Goal: Task Accomplishment & Management: Use online tool/utility

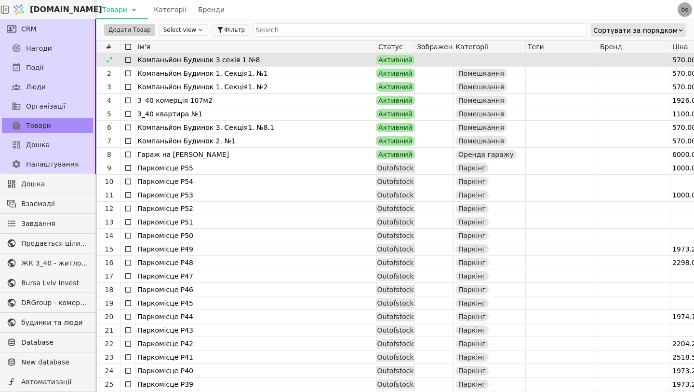
click at [189, 61] on div "Компаньйон Будинок 3 секія 1 №8" at bounding box center [255, 60] width 237 height 14
click at [107, 58] on icon at bounding box center [109, 59] width 7 height 7
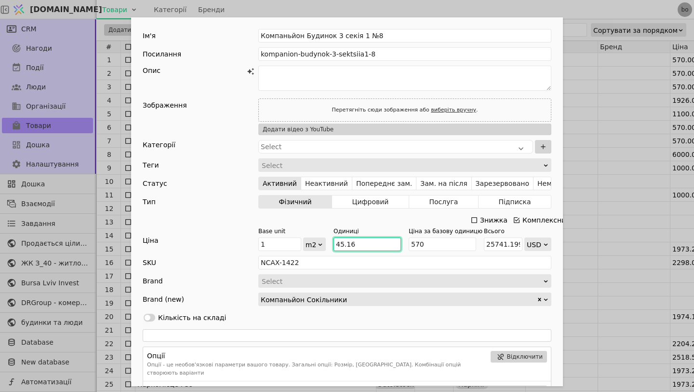
click at [354, 244] on input "45.16" at bounding box center [368, 244] width 68 height 14
type input "0"
type input "4"
type input "2280"
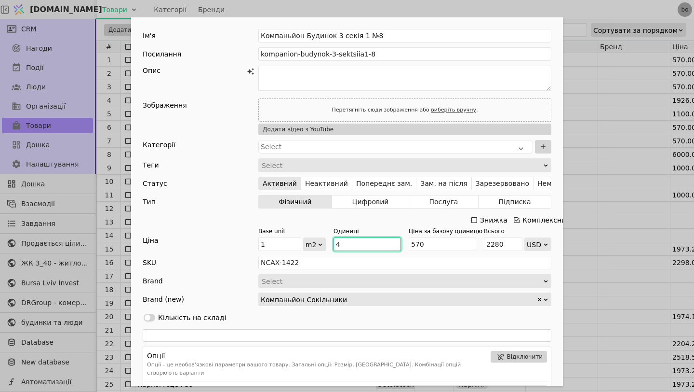
type input "44"
type input "25080"
type input "44.4"
type input "25308"
type input "44.4"
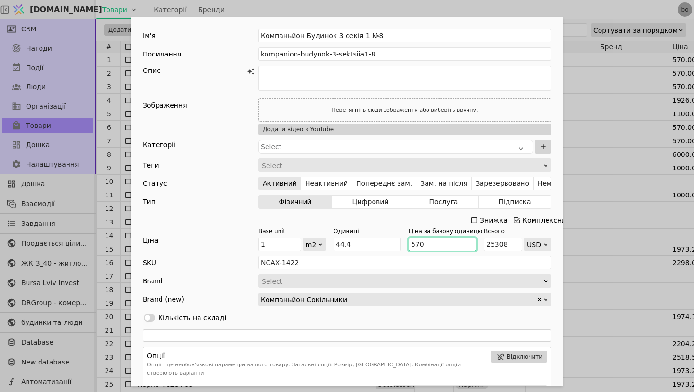
click at [444, 238] on input "570" at bounding box center [443, 244] width 68 height 14
type input "57"
type input "2530.7999999999997"
type input "5"
type input "222"
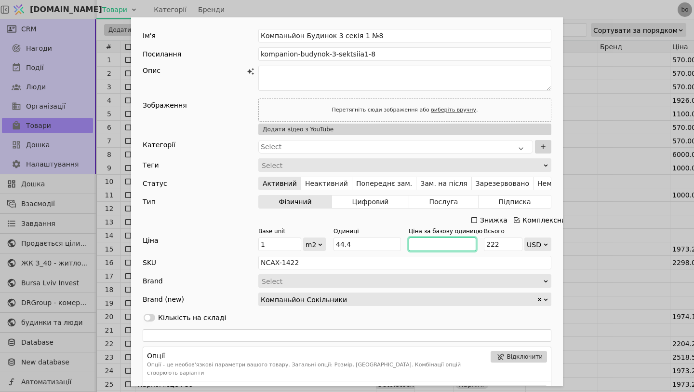
type input "1"
type input "44.4"
type input "14"
type input "621.6"
type input "145"
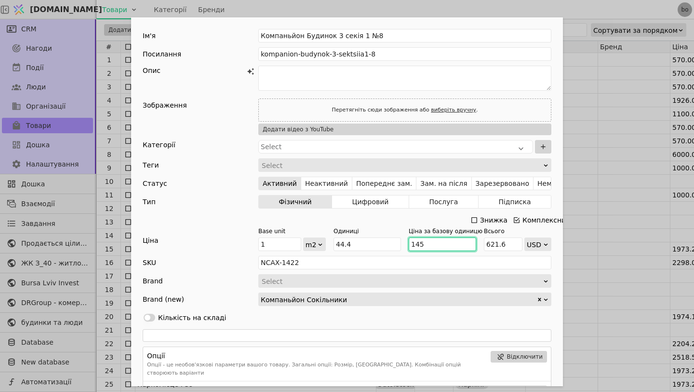
type input "6438"
type input "1450"
type input "64380"
type input "1450"
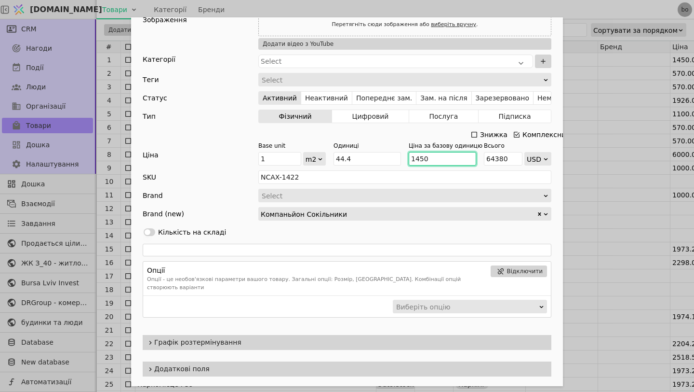
scroll to position [141, 0]
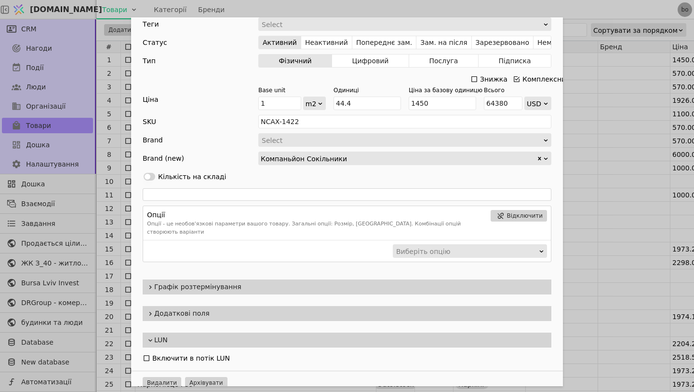
click at [287, 282] on span "Графік розтермінування" at bounding box center [350, 287] width 393 height 10
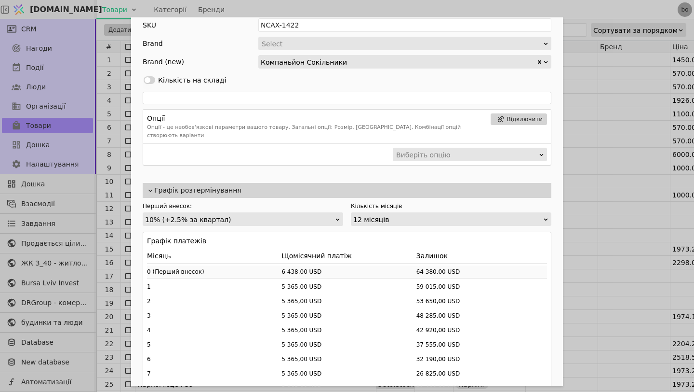
scroll to position [242, 0]
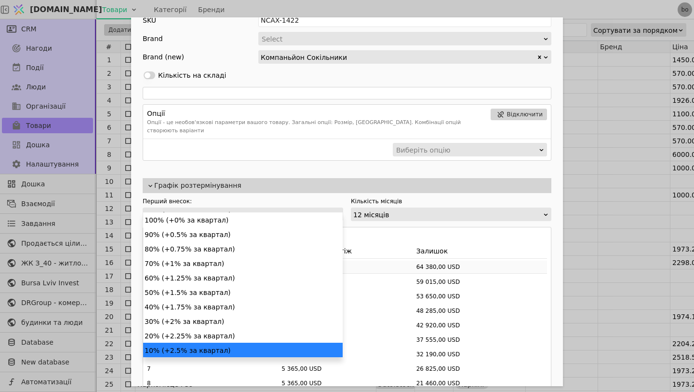
click at [270, 208] on div "10% (+2.5% за квартал)" at bounding box center [239, 215] width 189 height 14
click at [219, 318] on div "30% (+2% за квартал)" at bounding box center [243, 320] width 200 height 14
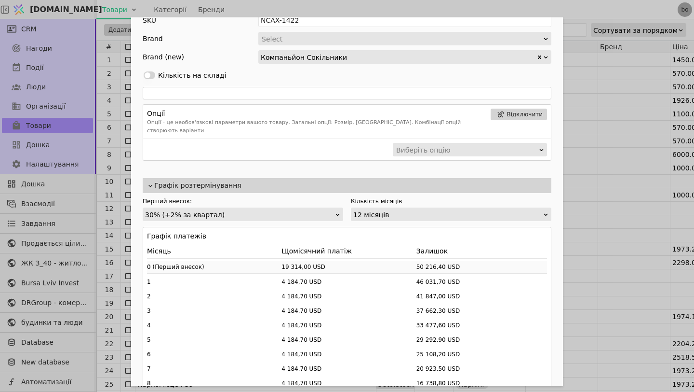
click at [389, 197] on div "Кількість місяців 12 місяців" at bounding box center [451, 209] width 201 height 24
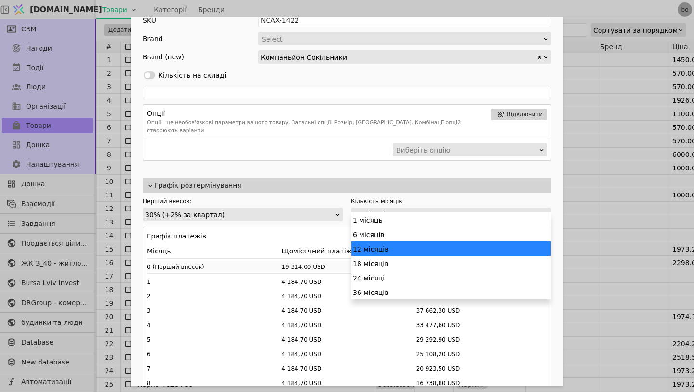
click at [389, 208] on div "12 місяців" at bounding box center [447, 215] width 189 height 14
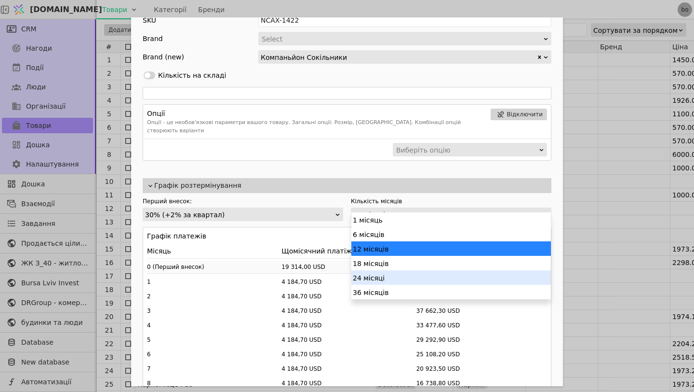
click at [380, 278] on div "24 місяці" at bounding box center [451, 277] width 200 height 14
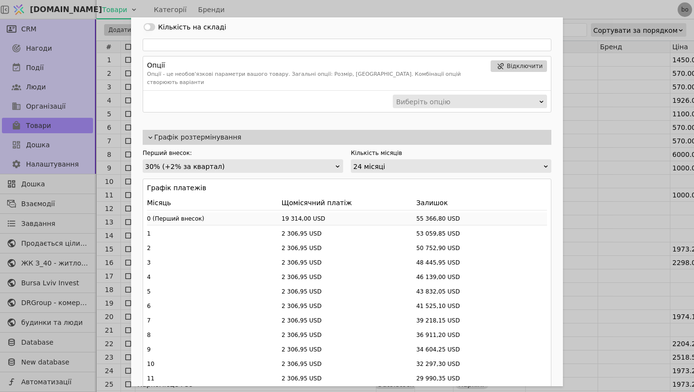
scroll to position [287, 0]
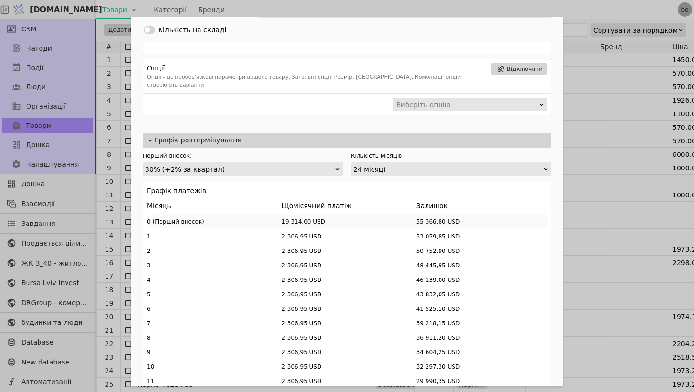
click at [386, 153] on div "Кількість місяців 24 місяці" at bounding box center [451, 163] width 201 height 24
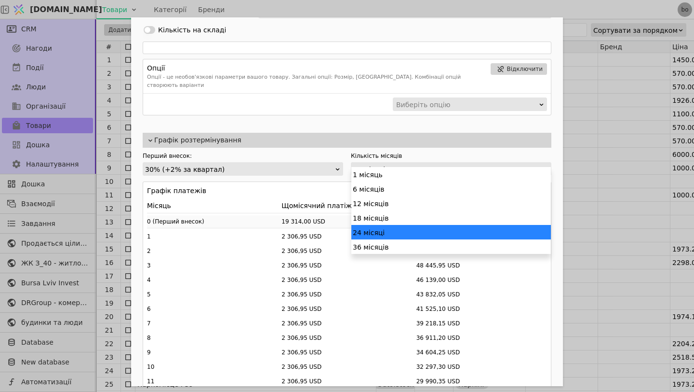
click at [385, 162] on div "24 місяці" at bounding box center [447, 169] width 189 height 14
click at [375, 243] on div "36 місяців" at bounding box center [451, 246] width 200 height 14
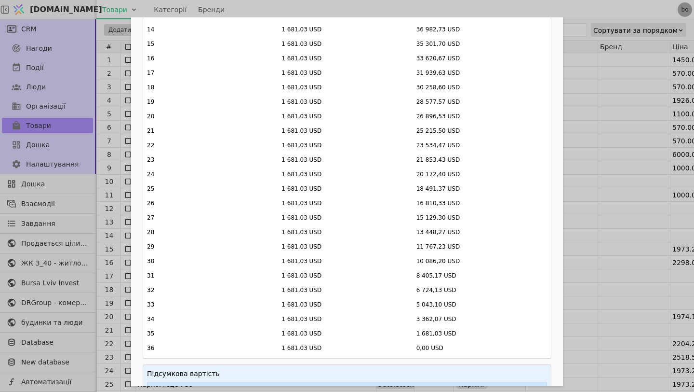
scroll to position [830, 0]
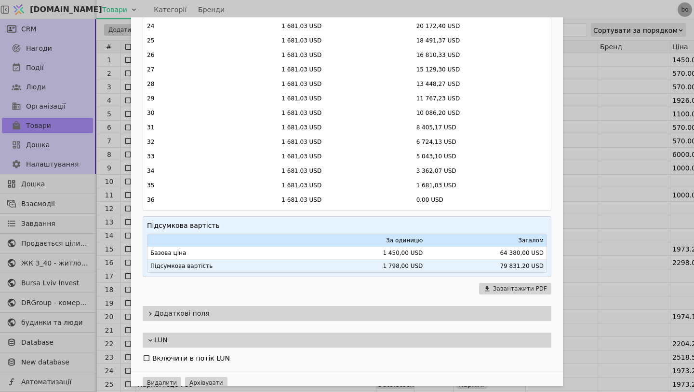
click at [507, 259] on td "79 831,20 USD" at bounding box center [486, 265] width 121 height 13
drag, startPoint x: 501, startPoint y: 243, endPoint x: 525, endPoint y: 250, distance: 25.0
click at [525, 250] on td "64 380,00 USD" at bounding box center [486, 252] width 121 height 13
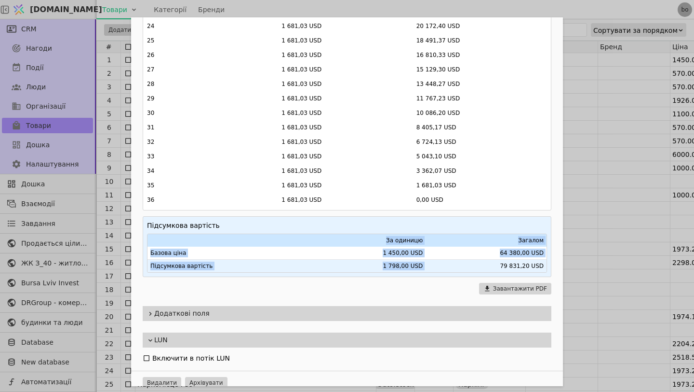
drag, startPoint x: 500, startPoint y: 260, endPoint x: 534, endPoint y: 265, distance: 33.7
click at [534, 265] on div "Підсумкова вартість За одиницю Загалом Базова ціна 1 450,00 USD 64 380,00 USD П…" at bounding box center [347, 246] width 409 height 61
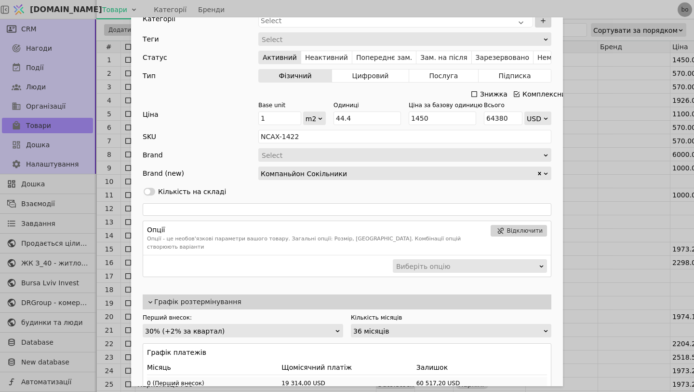
scroll to position [0, 0]
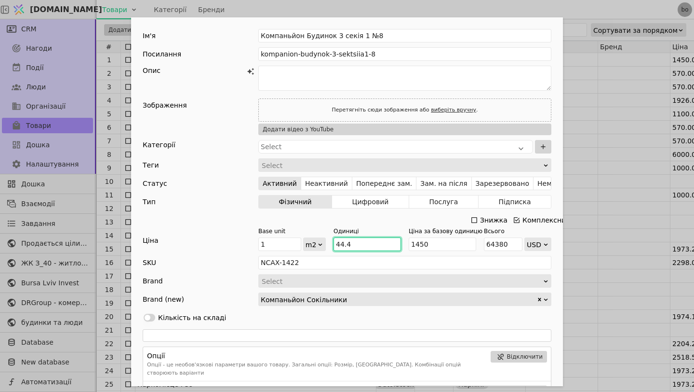
click at [351, 245] on input "44.4" at bounding box center [368, 244] width 68 height 14
type input "44."
type input "63800"
type input "4"
type input "5800"
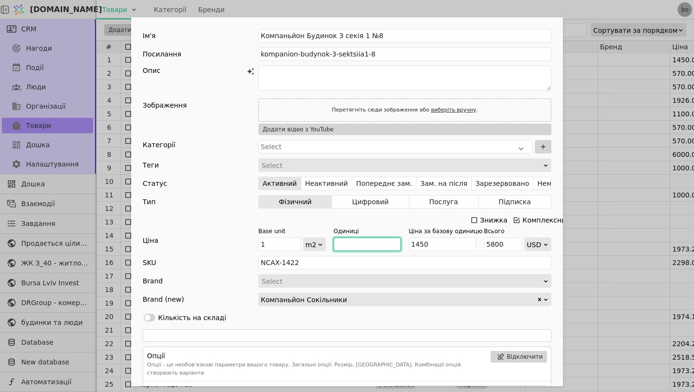
type input "0"
type input "3"
type input "4350"
type input "36"
type input "52200"
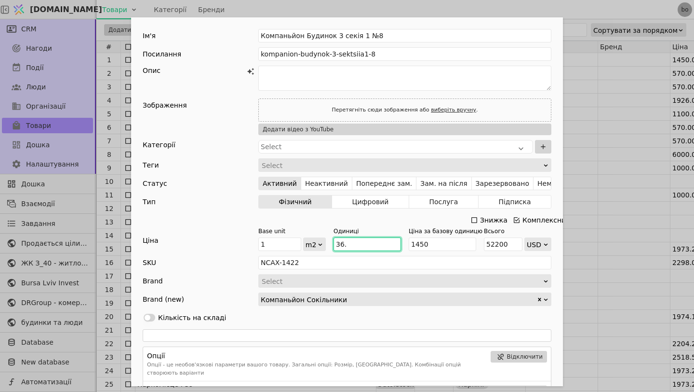
type input "36.6"
type input "53070"
type input "36.66"
type input "53156.99999999999"
type input "36.66"
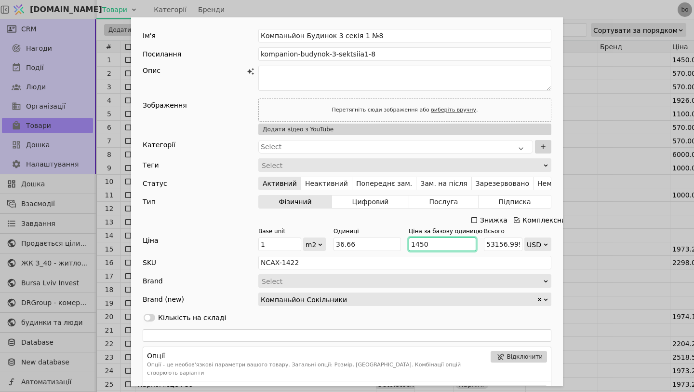
click at [449, 243] on input "1450" at bounding box center [443, 244] width 68 height 14
type input "145"
type input "5315.7"
type input "14"
type input "513.24"
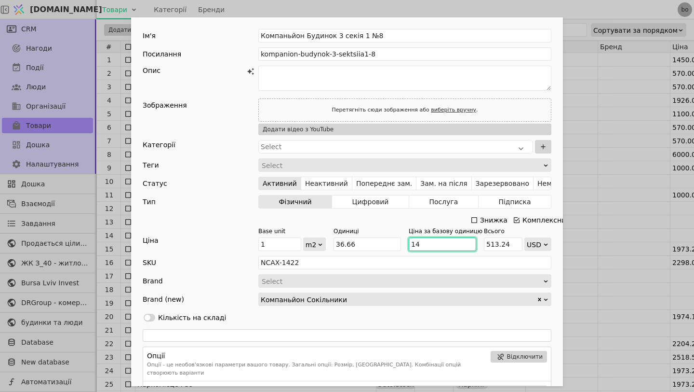
type input "1"
type input "36.66"
type input "15"
type input "549.9"
type input "150"
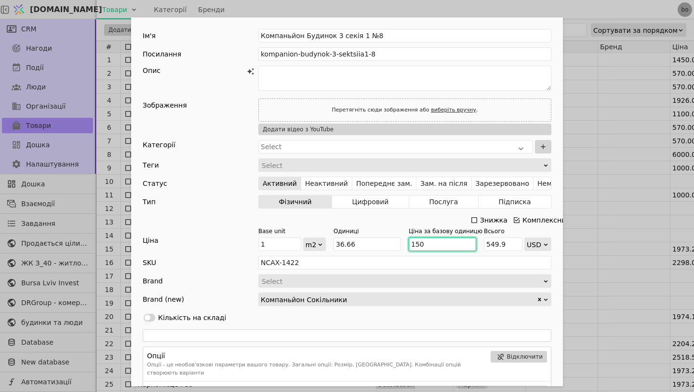
type input "5498.999999999999"
type input "1500"
type input "54989.99999999999"
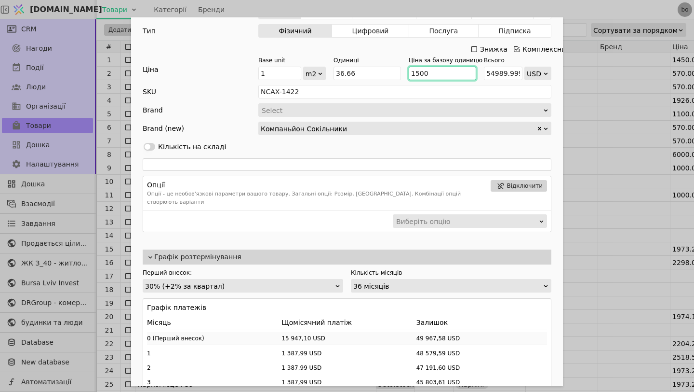
scroll to position [172, 0]
type input "1500"
click at [378, 278] on div "36 місяців" at bounding box center [447, 285] width 189 height 14
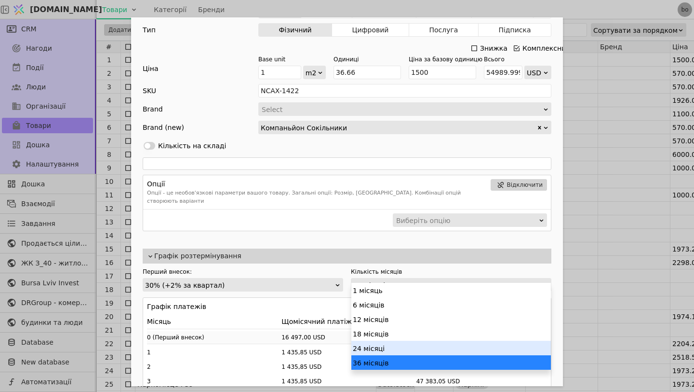
click at [373, 345] on div "24 місяці" at bounding box center [451, 347] width 200 height 14
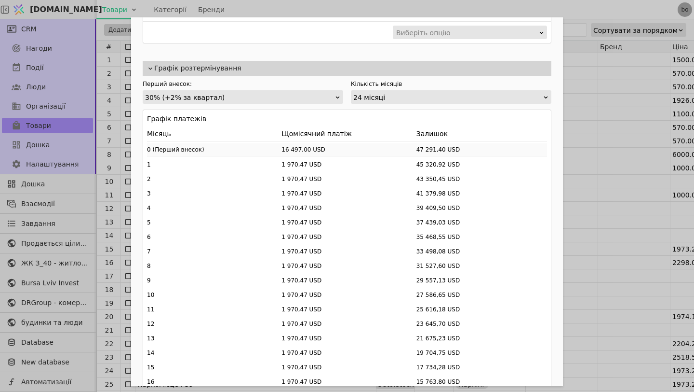
scroll to position [358, 0]
click at [382, 92] on div "24 місяці" at bounding box center [447, 99] width 189 height 14
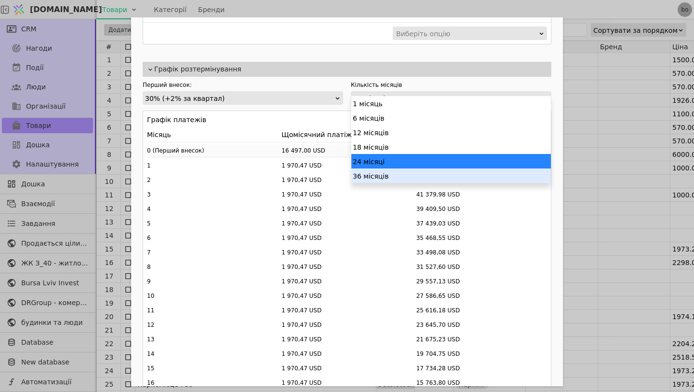
click at [374, 174] on div "36 місяців" at bounding box center [451, 175] width 200 height 14
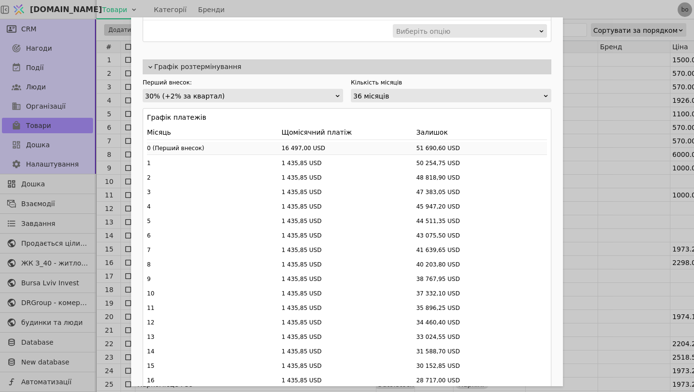
scroll to position [363, 0]
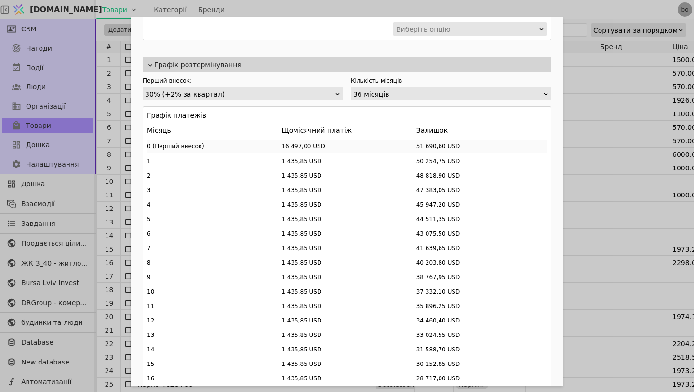
click at [281, 91] on div "30% (+2% за квартал)" at bounding box center [239, 94] width 189 height 14
click at [285, 87] on div "30% (+2% за квартал)" at bounding box center [239, 94] width 189 height 14
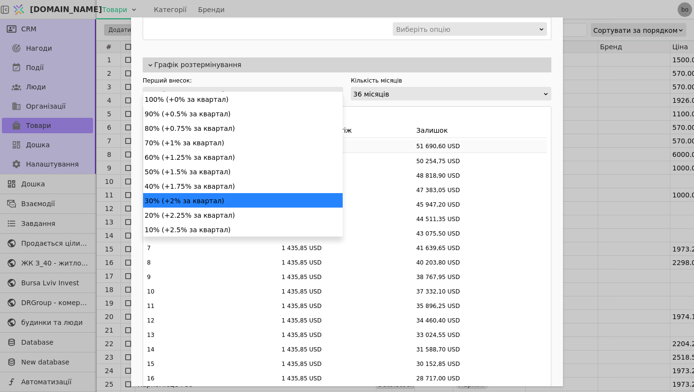
click at [285, 87] on div "30% (+2% за квартал)" at bounding box center [239, 94] width 189 height 14
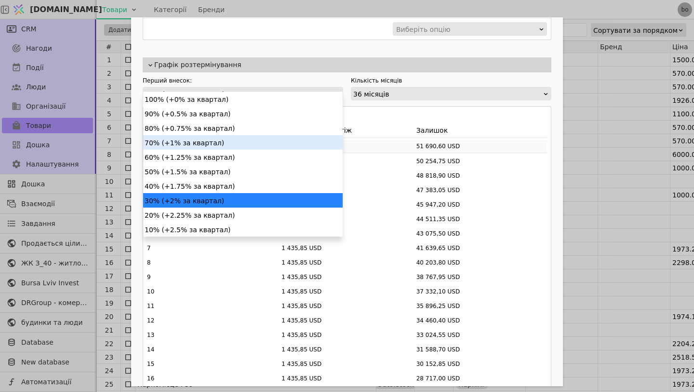
click at [375, 145] on div "Місяць Щомісячний платіж Залишок 0 ( Перший внесок ) 16 497,00 USD 51 690,60 US…" at bounding box center [347, 398] width 400 height 550
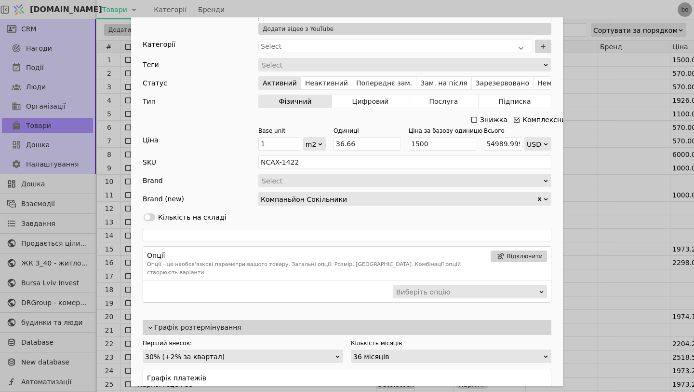
scroll to position [82, 0]
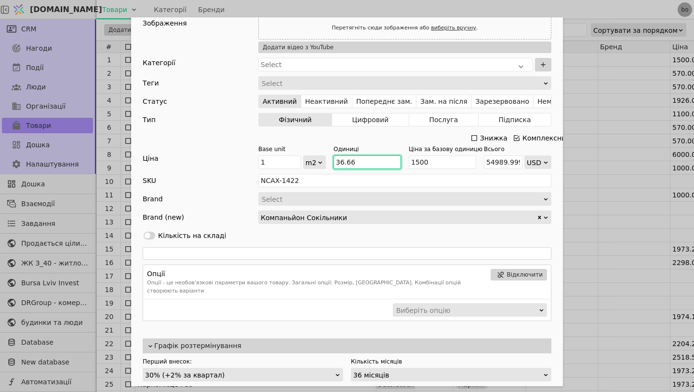
click at [366, 160] on input "36.66" at bounding box center [368, 162] width 68 height 14
type input "36.6"
type input "54900"
type input "36."
type input "54000"
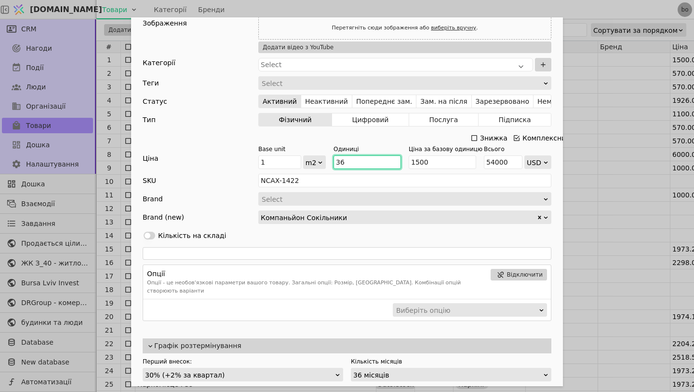
type input "3"
type input "4500"
type input "0"
type input "4"
type input "6000"
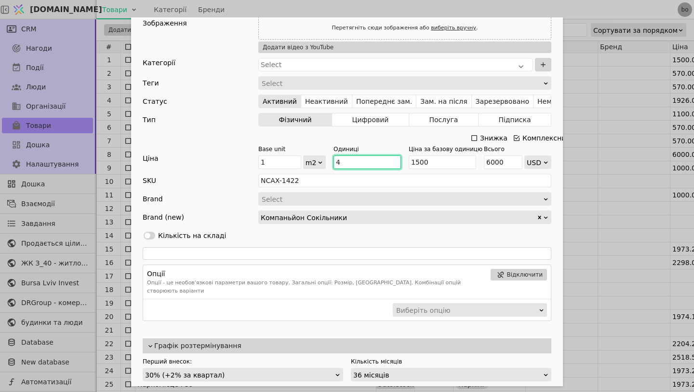
type input "44"
type input "66000"
type input "444"
type input "666000"
type input "44"
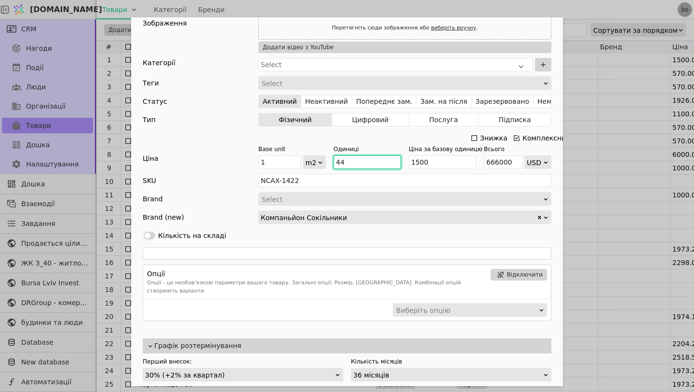
type input "66000"
type input "44.4"
type input "66600"
type input "44.4"
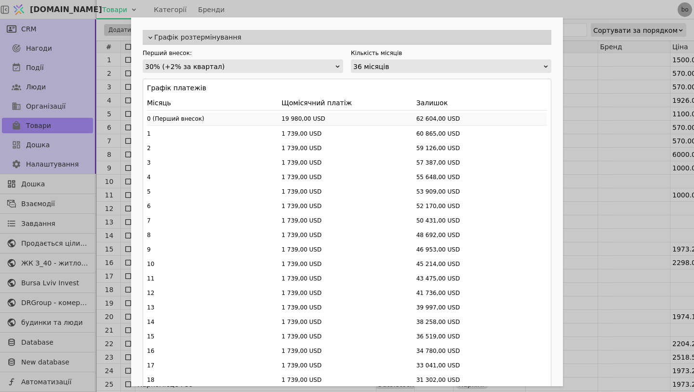
scroll to position [389, 0]
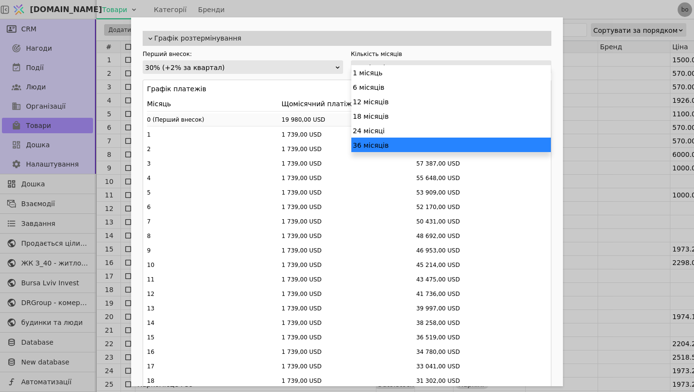
click at [370, 61] on div "36 місяців" at bounding box center [447, 68] width 189 height 14
click at [374, 132] on div "24 місяці" at bounding box center [451, 130] width 200 height 14
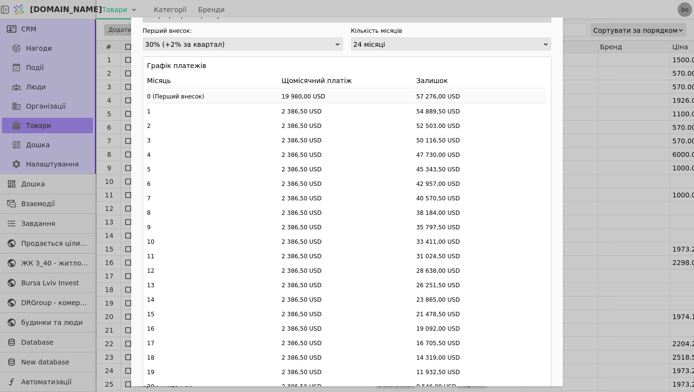
scroll to position [417, 0]
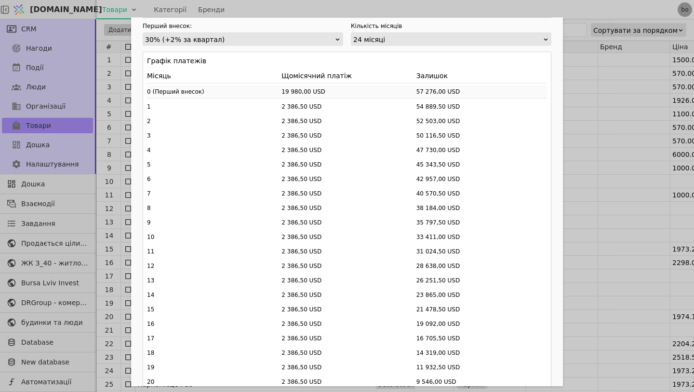
click at [408, 34] on div "24 місяці" at bounding box center [447, 40] width 189 height 14
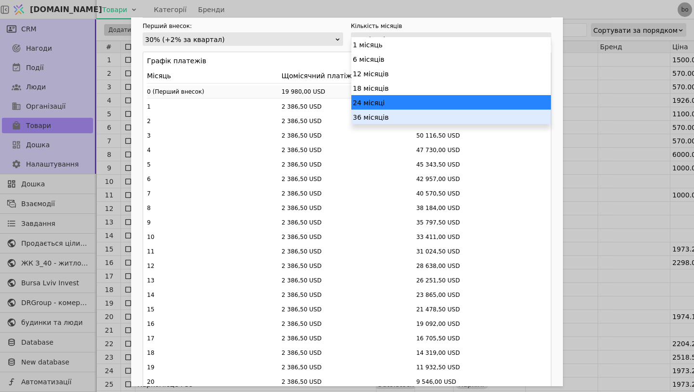
click at [385, 122] on div "36 місяців" at bounding box center [451, 116] width 200 height 14
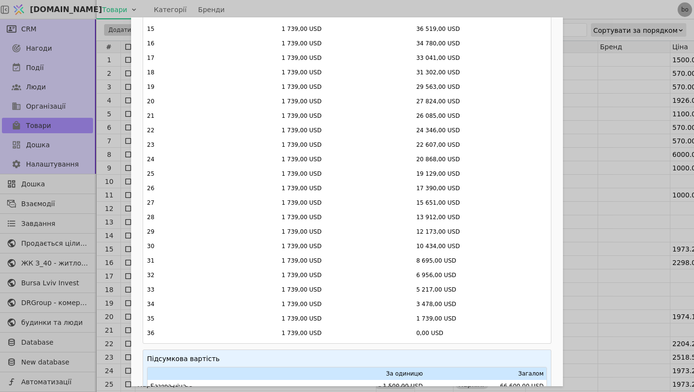
scroll to position [830, 0]
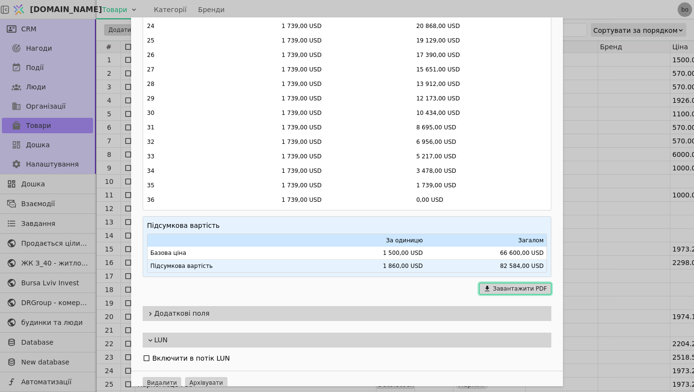
click at [491, 284] on icon "Add Opportunity" at bounding box center [488, 288] width 8 height 8
